Goal: Entertainment & Leisure: Consume media (video, audio)

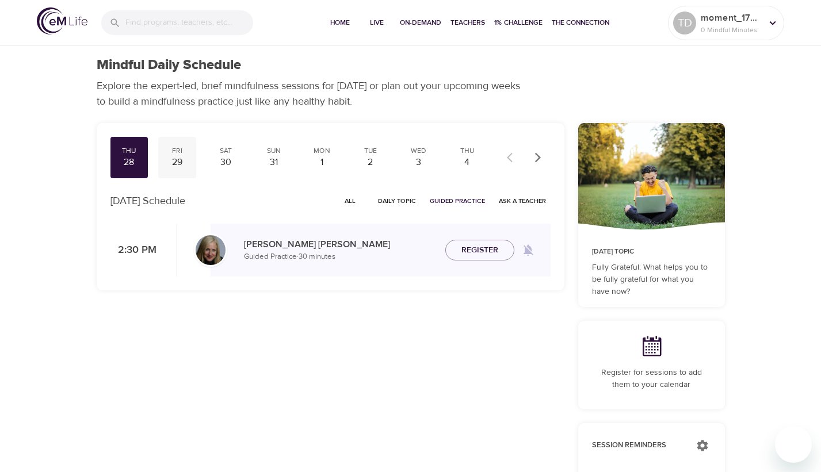
click at [179, 166] on div "29" at bounding box center [177, 162] width 29 height 13
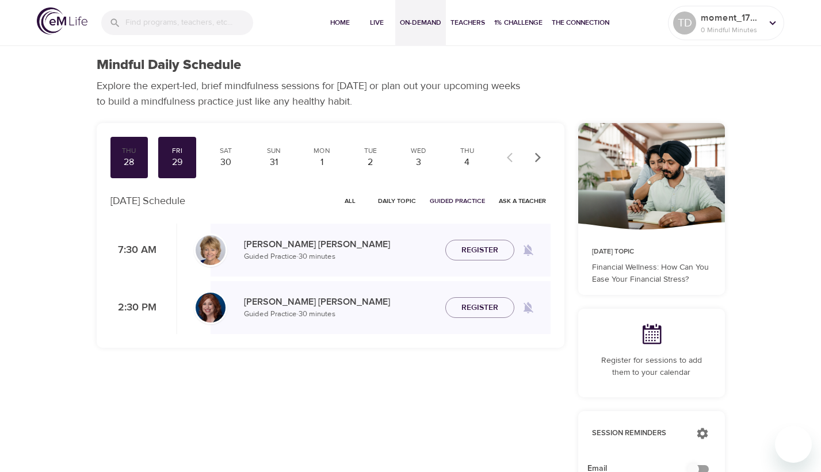
click at [417, 20] on span "On-Demand" at bounding box center [420, 23] width 41 height 12
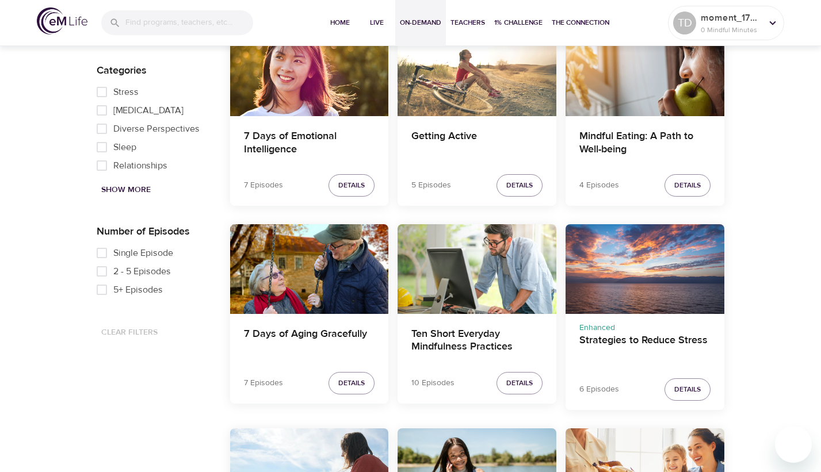
scroll to position [273, 0]
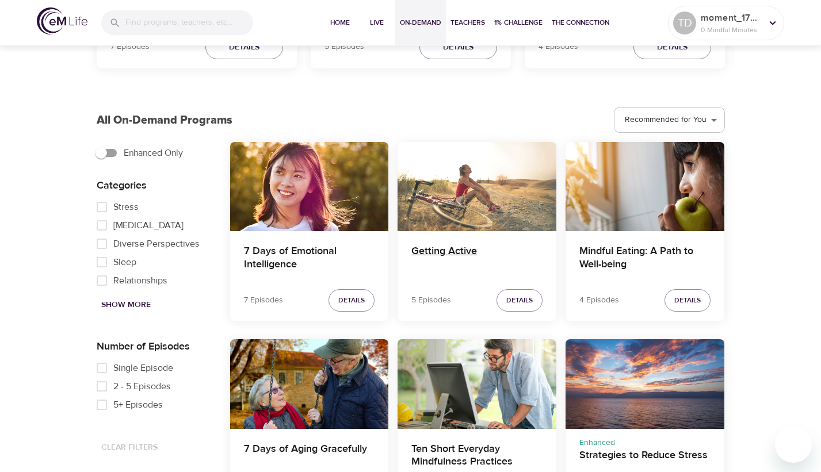
click at [460, 253] on h4 "Getting Active" at bounding box center [476, 259] width 131 height 28
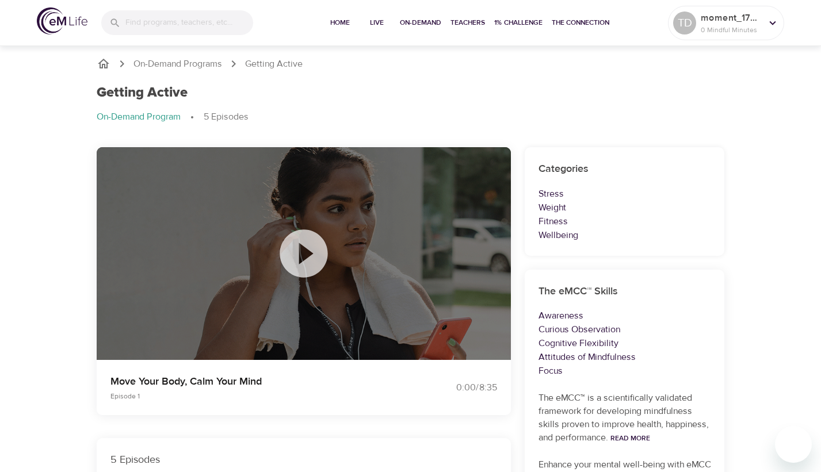
scroll to position [288, 0]
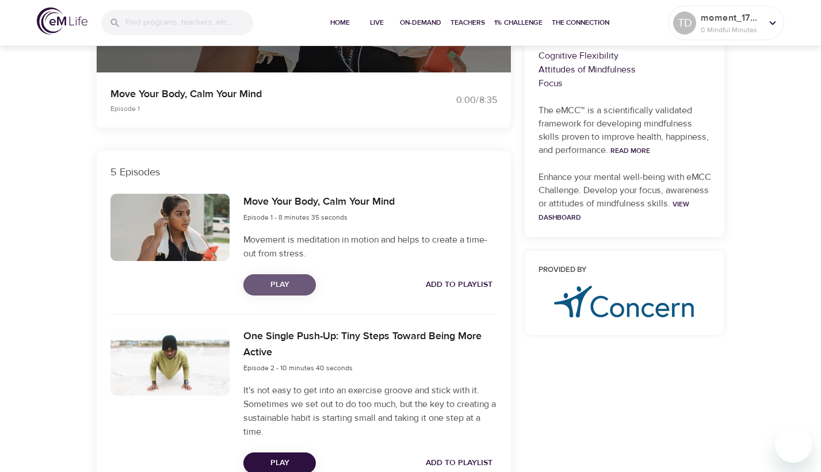
click at [280, 278] on span "Play" at bounding box center [280, 285] width 54 height 14
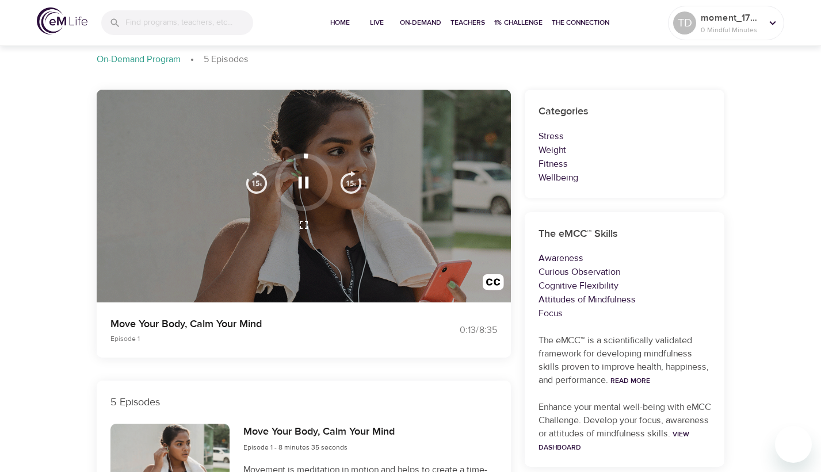
scroll to position [0, 0]
